Goal: Information Seeking & Learning: Learn about a topic

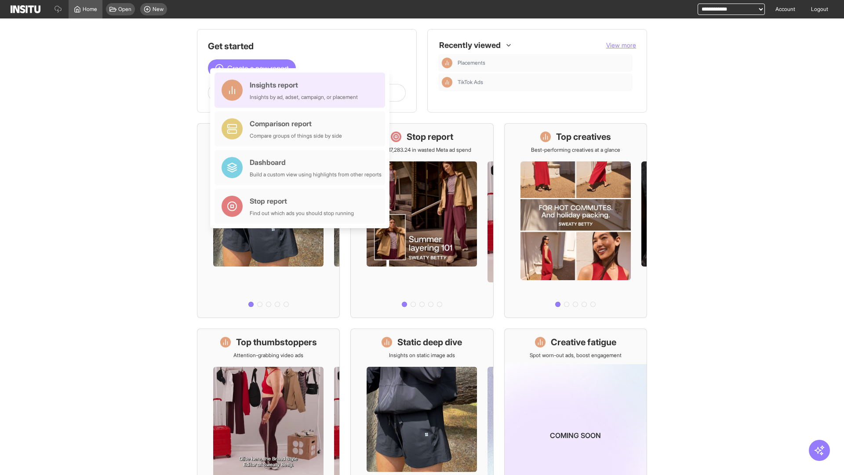
click at [302, 90] on div "Insights report Insights by ad, adset, campaign, or placement" at bounding box center [304, 90] width 108 height 21
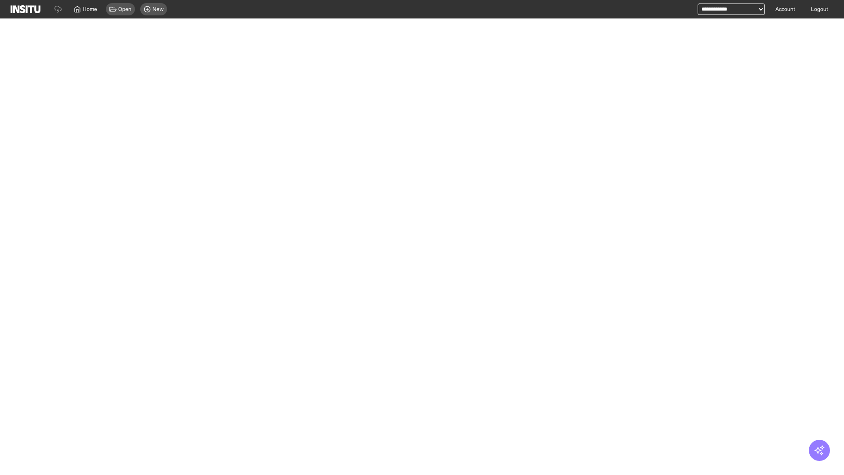
select select "**"
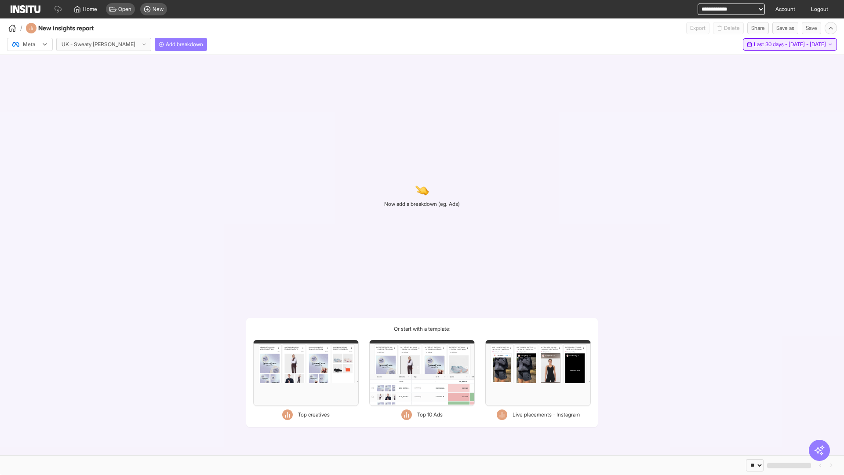
click at [770, 44] on span "Last 30 days - [DATE] - [DATE]" at bounding box center [790, 44] width 72 height 7
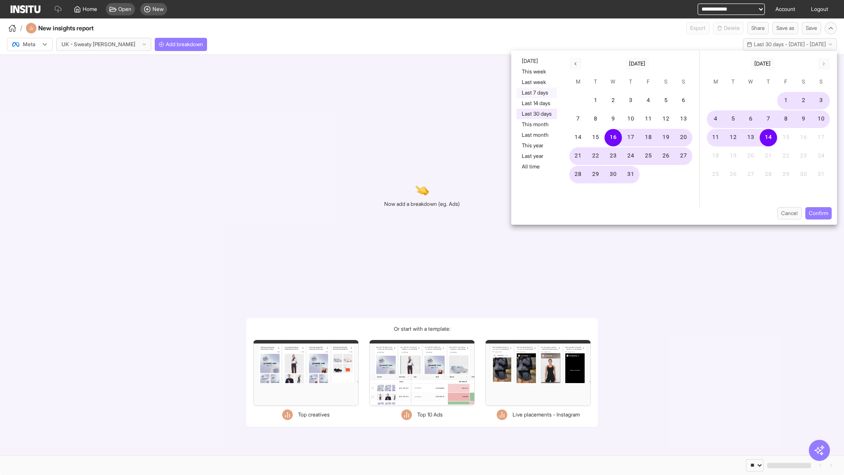
click at [536, 93] on button "Last 7 days" at bounding box center [536, 92] width 40 height 11
